Goal: Information Seeking & Learning: Learn about a topic

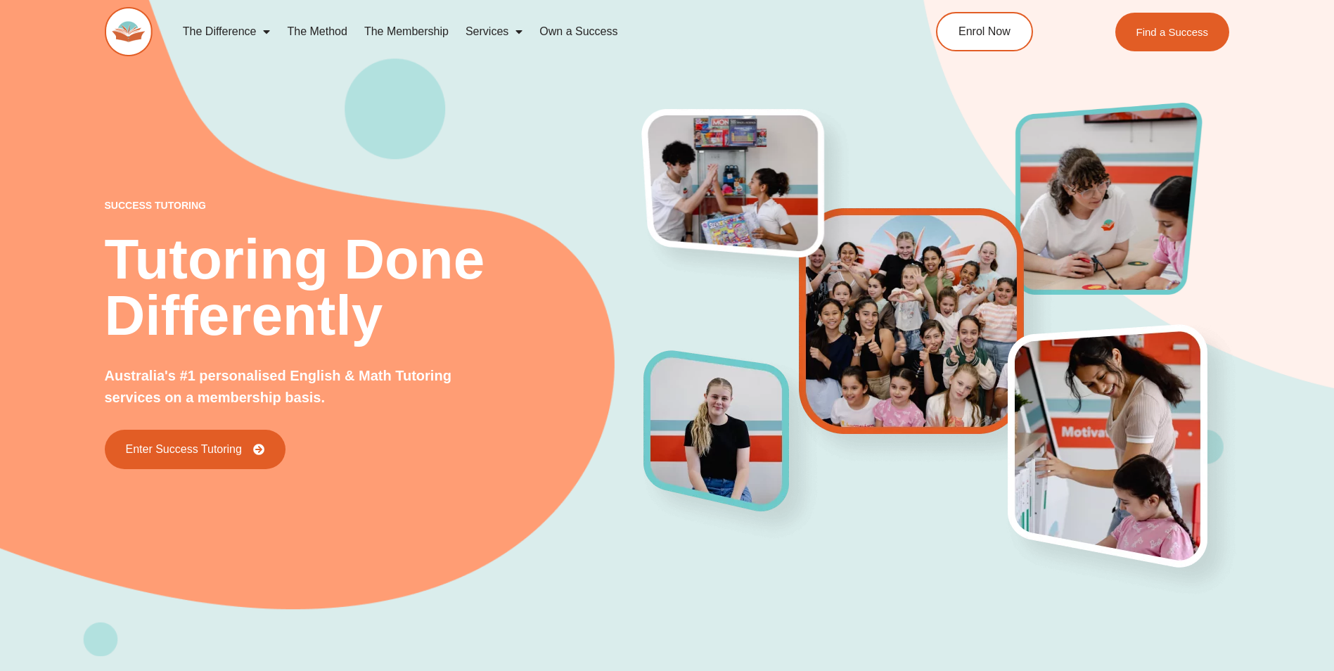
click at [265, 33] on span "Menu" at bounding box center [263, 31] width 14 height 25
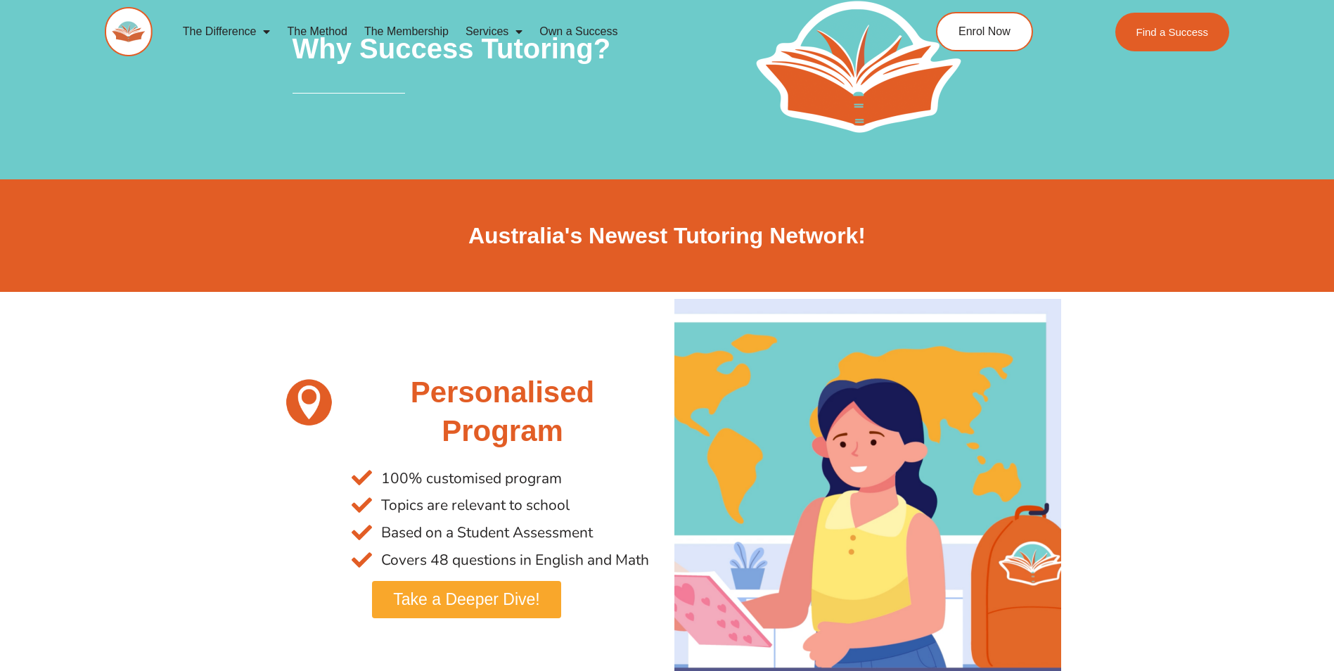
click at [340, 25] on link "The Method" at bounding box center [316, 31] width 77 height 32
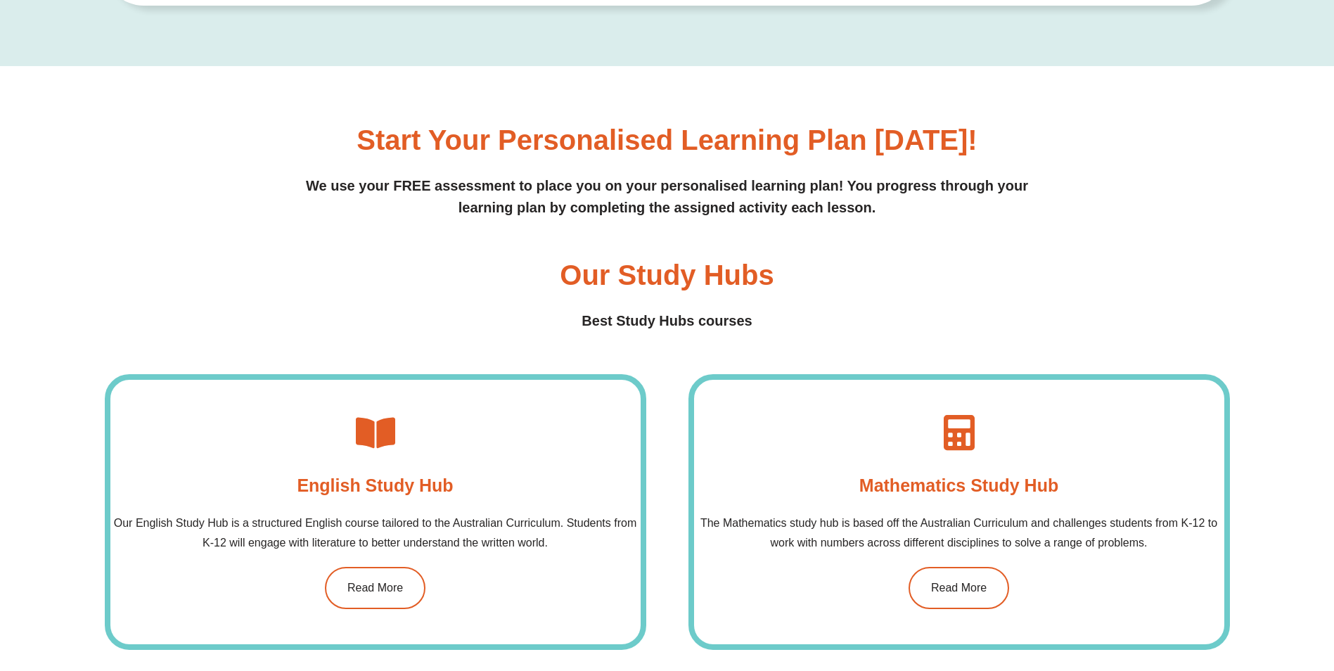
scroll to position [984, 0]
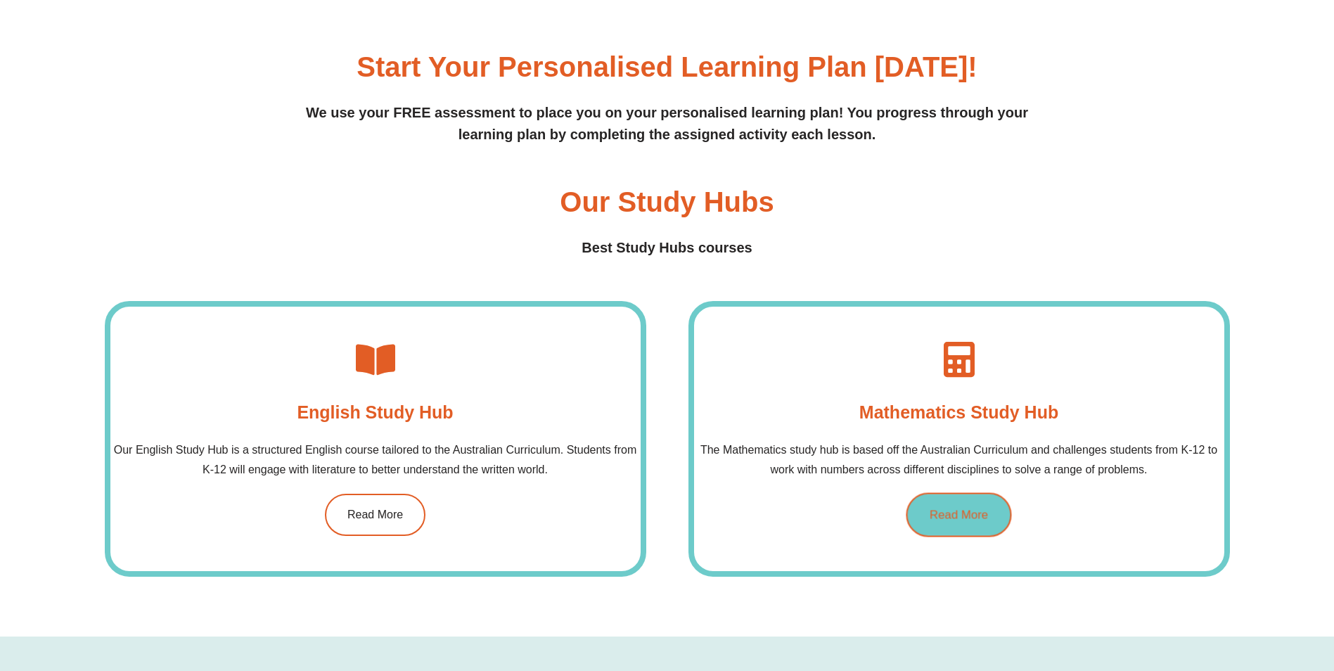
click at [936, 519] on span "Read More" at bounding box center [958, 515] width 58 height 12
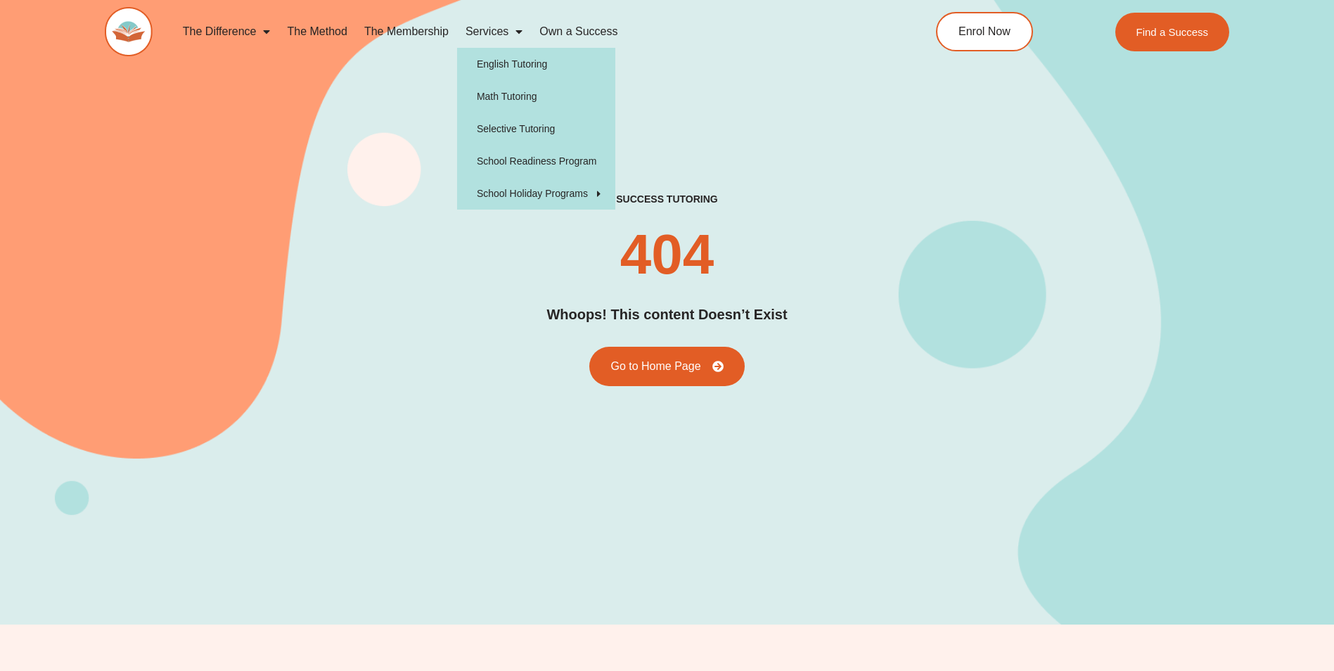
click at [517, 32] on span "Menu" at bounding box center [515, 31] width 14 height 25
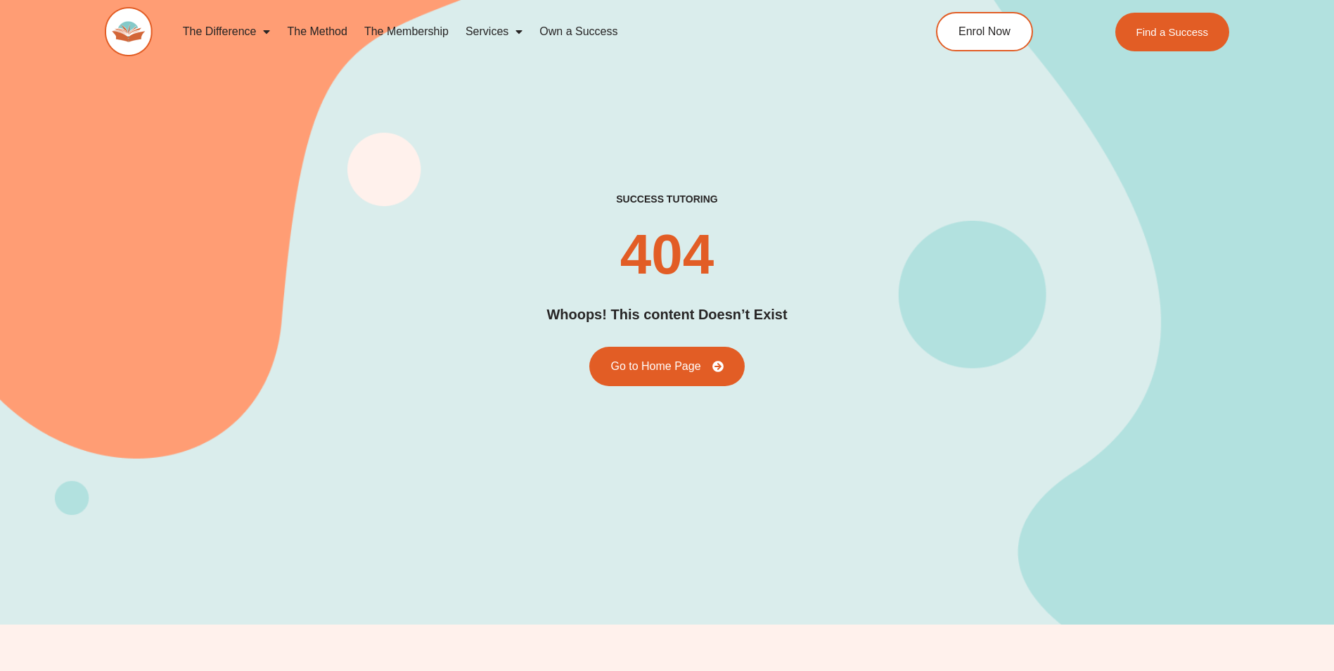
click at [517, 32] on span "Menu" at bounding box center [515, 31] width 14 height 25
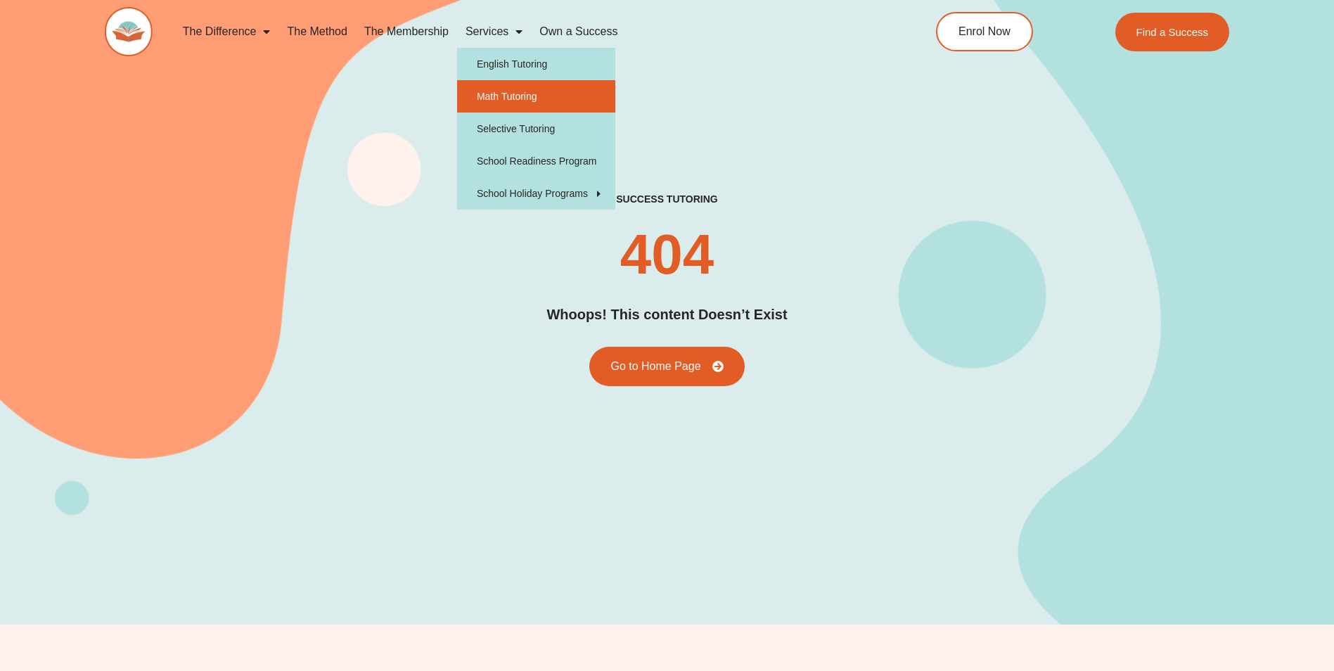
click at [530, 96] on link "Math Tutoring" at bounding box center [536, 96] width 158 height 32
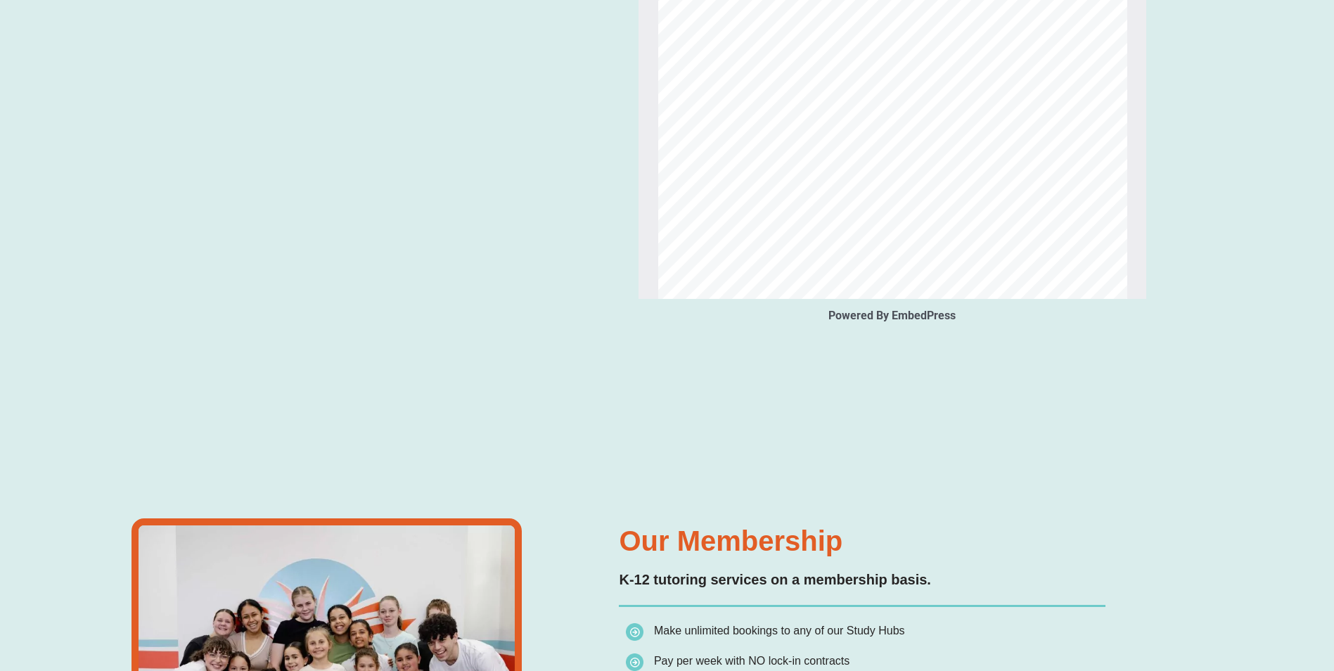
scroll to position [1476, 0]
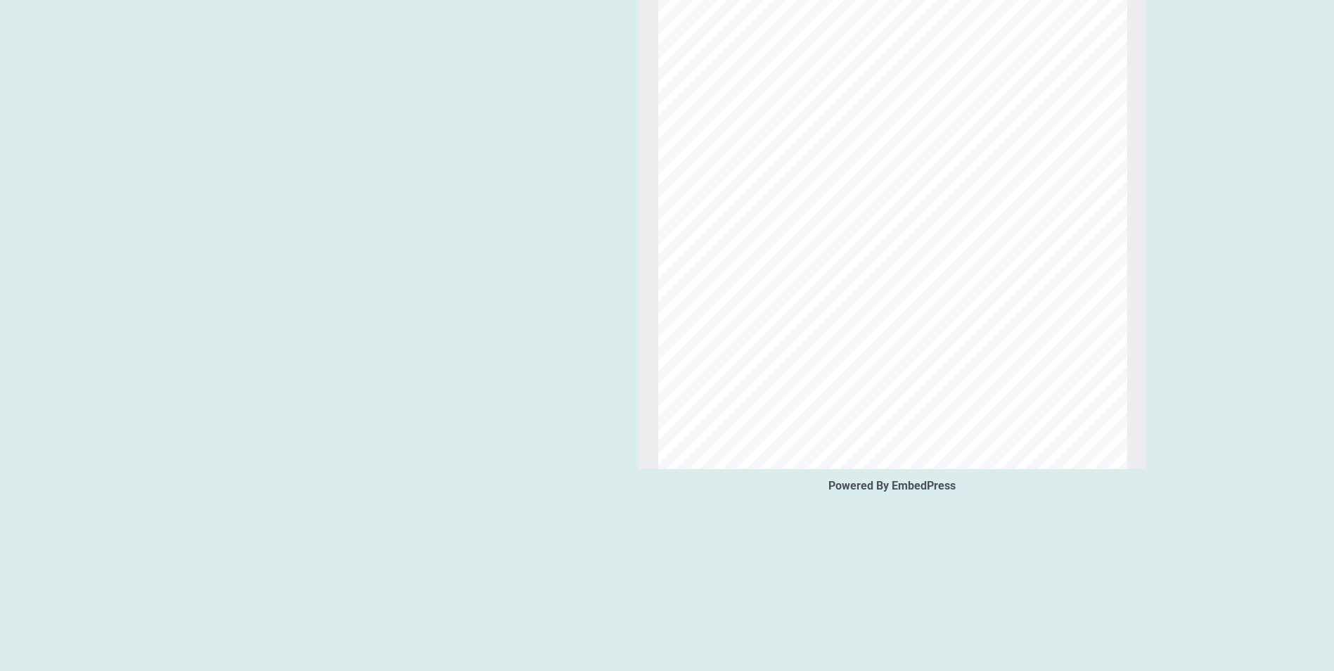
type input "*"
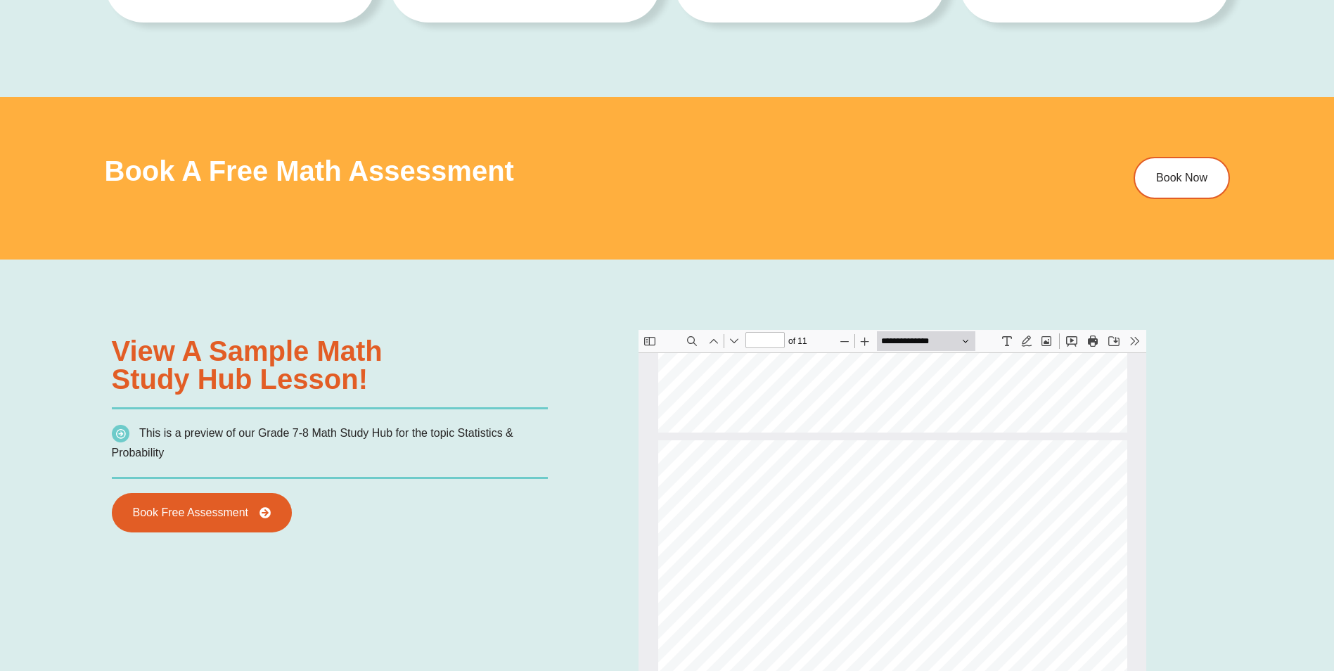
scroll to position [773, 0]
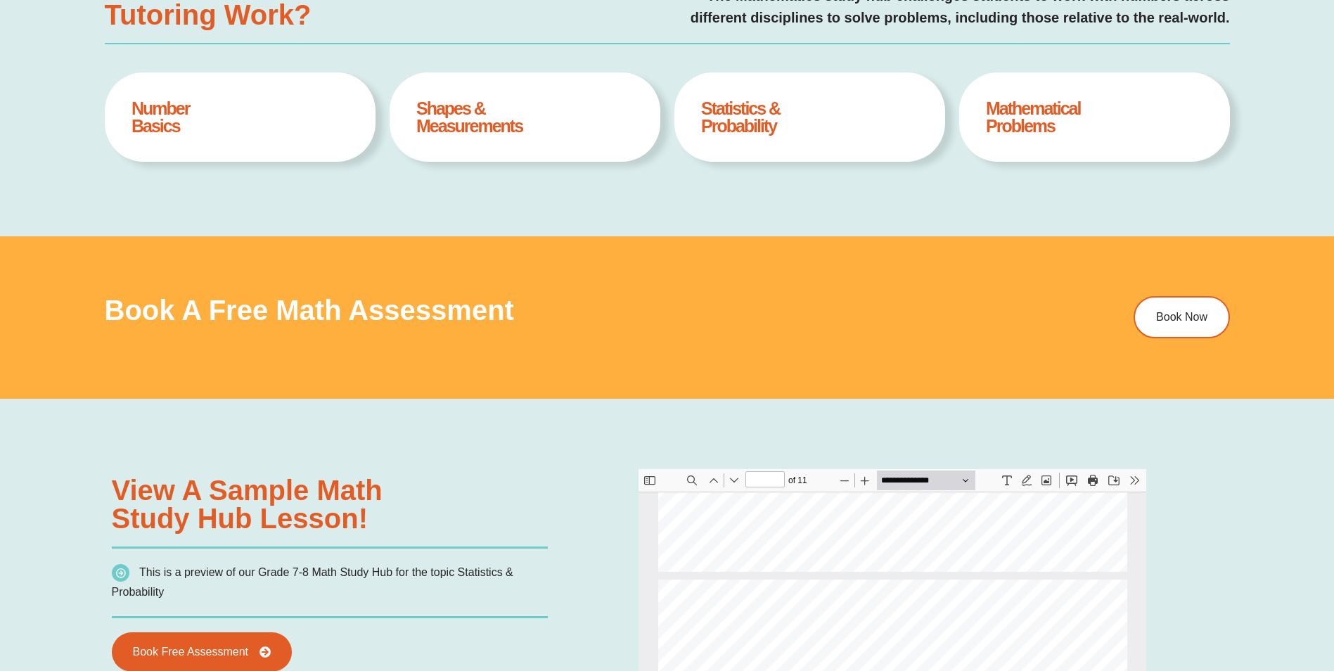
click at [1136, 477] on button "Tools" at bounding box center [1134, 480] width 20 height 20
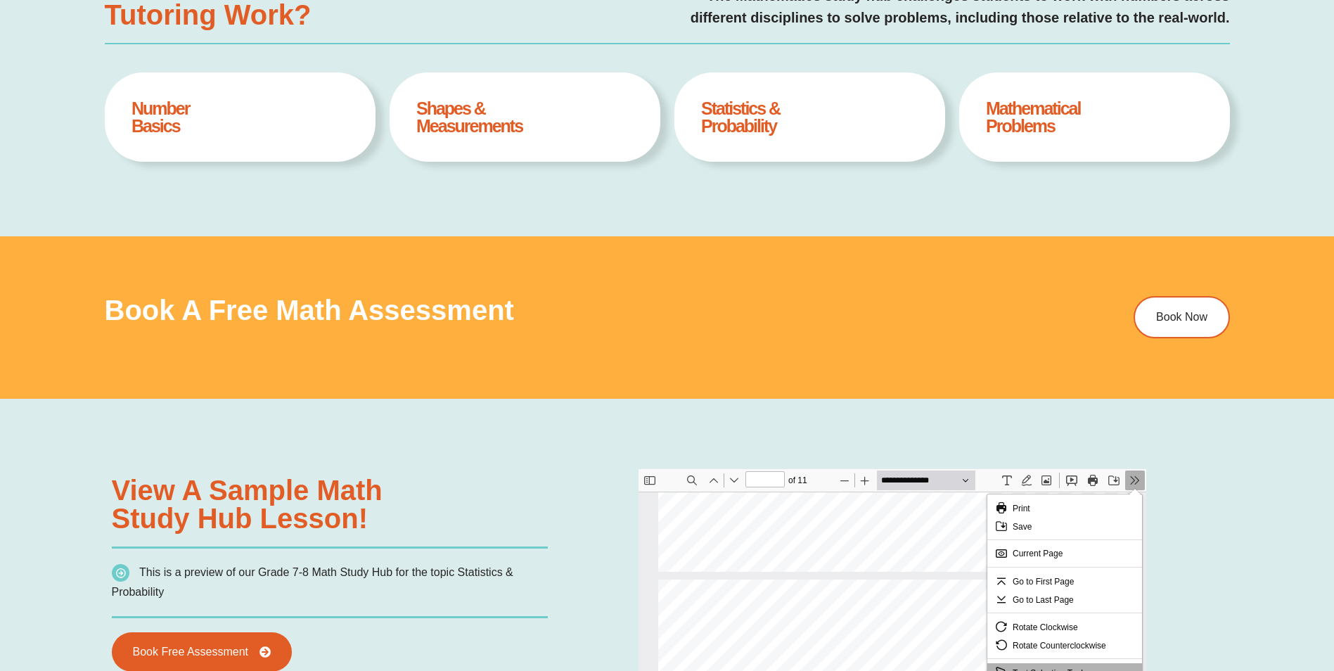
click at [1136, 477] on button "Tools" at bounding box center [1134, 480] width 20 height 20
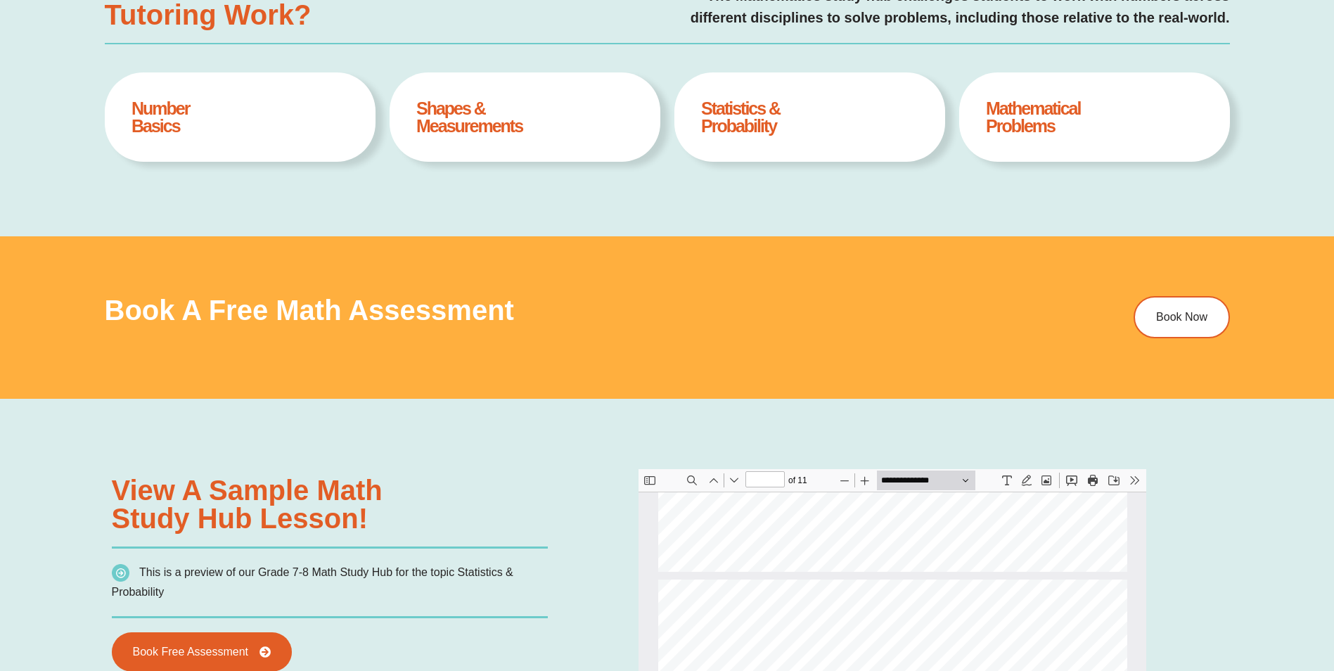
click at [741, 119] on h4 "Statistics & Probability" at bounding box center [809, 117] width 217 height 35
click at [1041, 116] on h4 "Mathematical Problems" at bounding box center [1094, 117] width 217 height 35
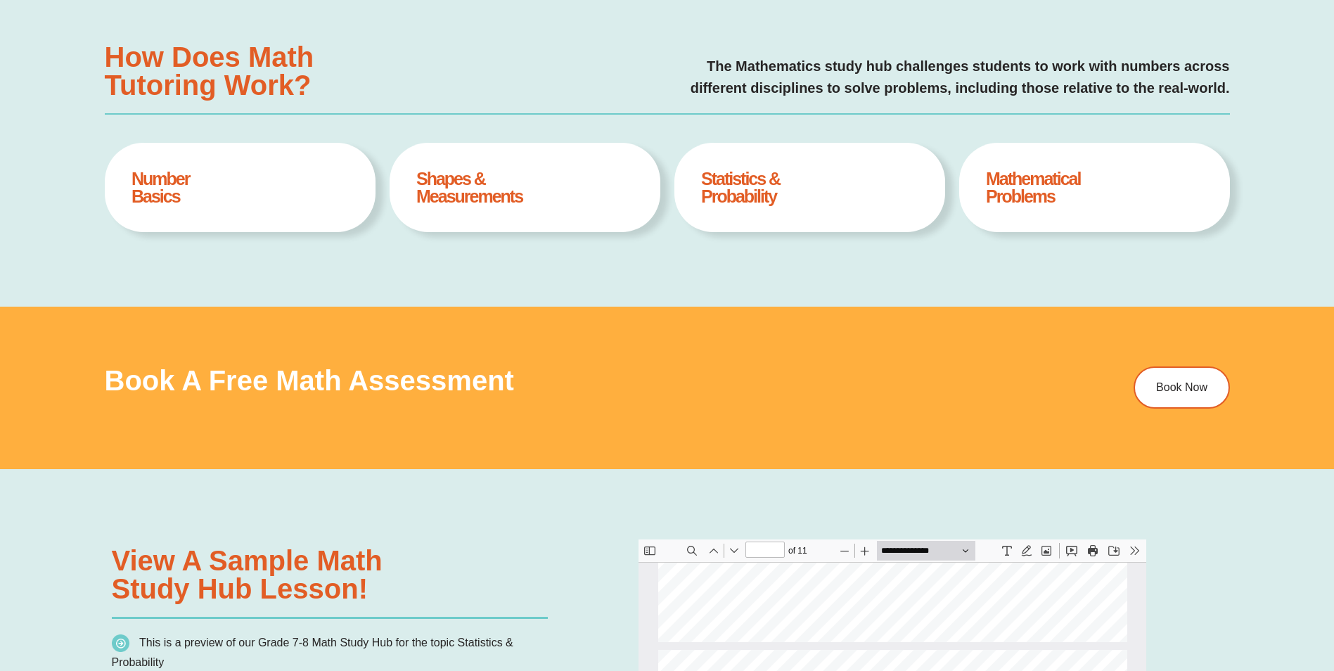
click at [1033, 155] on div "Mathematical Problems Book A Free Assesment" at bounding box center [1094, 187] width 271 height 89
click at [810, 158] on div "Statistics & Probability Book A Free Assesment" at bounding box center [809, 187] width 271 height 89
click at [761, 174] on h4 "Statistics & Probability" at bounding box center [809, 187] width 217 height 35
drag, startPoint x: 761, startPoint y: 174, endPoint x: 756, endPoint y: 181, distance: 8.6
click at [758, 174] on h4 "Statistics & Probability" at bounding box center [809, 187] width 217 height 35
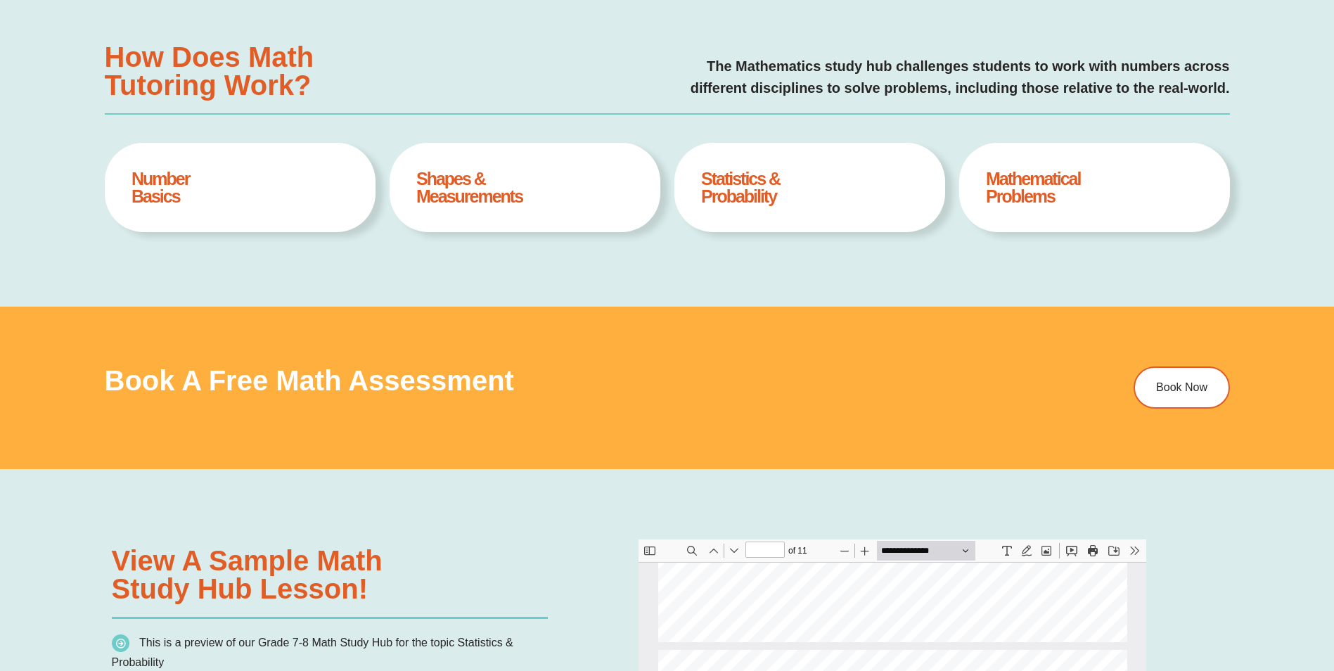
click at [755, 188] on h4 "Statistics & Probability" at bounding box center [809, 187] width 217 height 35
click at [617, 193] on h4 "Shapes & Measurements" at bounding box center [524, 187] width 217 height 35
